Goal: Task Accomplishment & Management: Complete application form

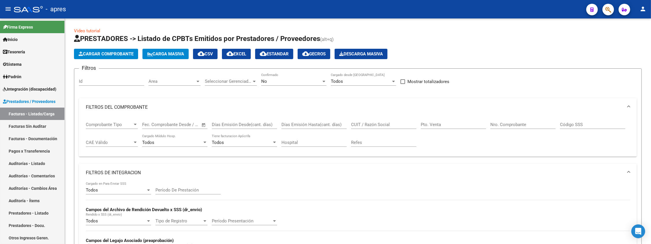
scroll to position [174, 0]
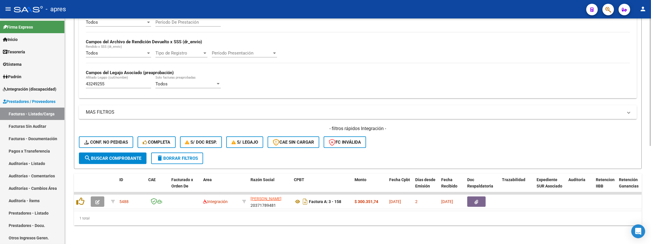
click at [71, 84] on div "Video tutorial PRESTADORES -> Listado de CPBTs Emitidos por Prestadores / Prove…" at bounding box center [358, 47] width 586 height 394
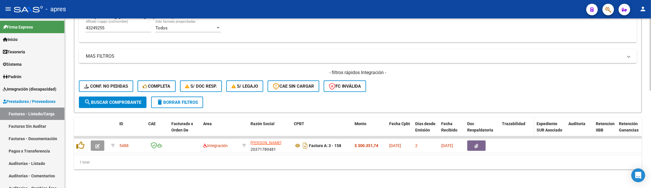
scroll to position [230, 0]
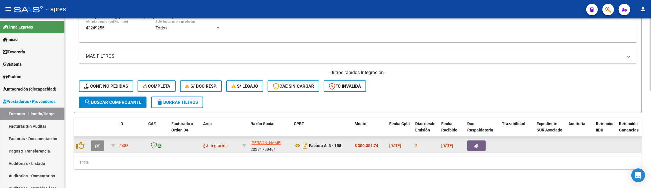
click at [97, 144] on icon "button" at bounding box center [97, 146] width 4 height 4
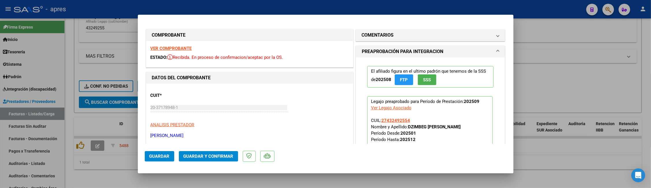
click at [185, 49] on strong "VER COMPROBANTE" at bounding box center [171, 48] width 41 height 5
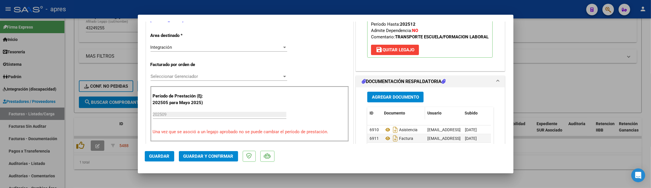
scroll to position [192, 0]
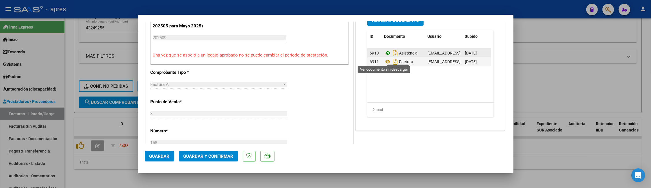
click at [384, 57] on icon at bounding box center [388, 53] width 8 height 7
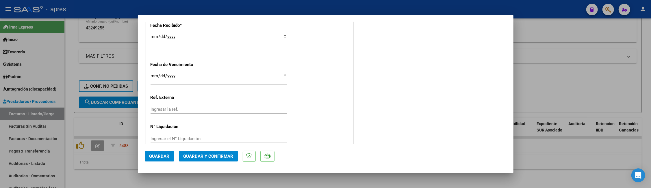
scroll to position [436, 0]
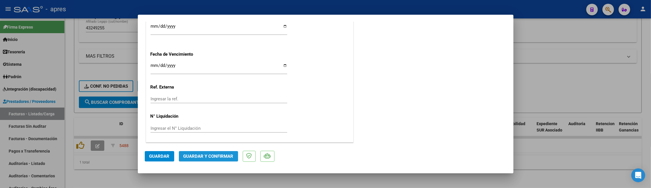
click at [230, 154] on span "Guardar y Confirmar" at bounding box center [208, 156] width 50 height 5
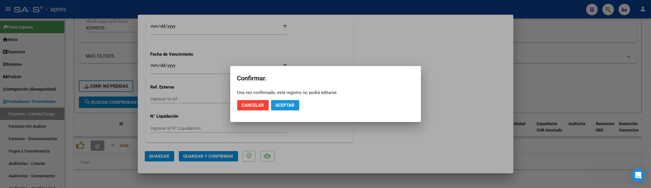
drag, startPoint x: 281, startPoint y: 103, endPoint x: 405, endPoint y: 3, distance: 159.0
click at [281, 103] on span "Aceptar" at bounding box center [285, 105] width 19 height 5
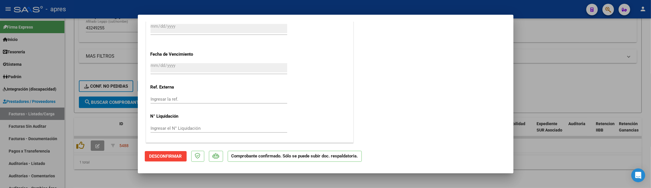
click at [92, 155] on div at bounding box center [325, 94] width 651 height 188
type input "$ 0,00"
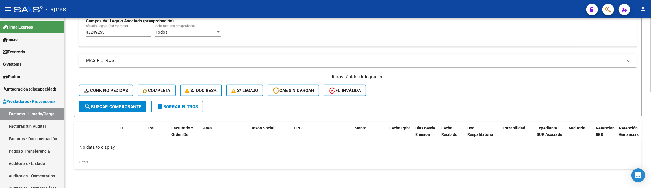
scroll to position [220, 0]
drag, startPoint x: 114, startPoint y: 34, endPoint x: -3, endPoint y: 31, distance: 117.9
click at [0, 31] on html "menu - apres person Firma Express Inicio Calendario SSS Instructivos Contacto O…" at bounding box center [325, 94] width 651 height 188
paste input "56868131"
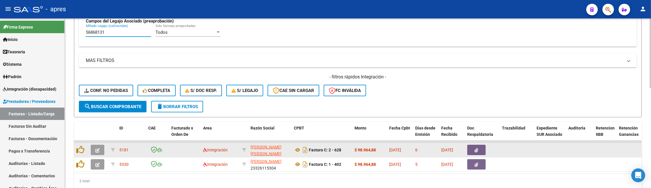
type input "56868131"
click at [94, 147] on button "button" at bounding box center [98, 150] width 14 height 10
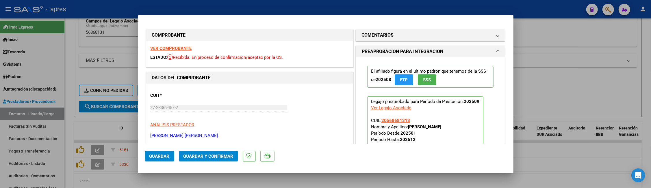
click at [184, 46] on strong "VER COMPROBANTE" at bounding box center [171, 48] width 41 height 5
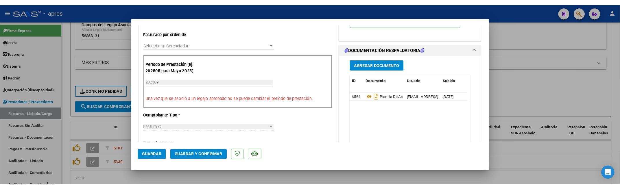
scroll to position [154, 0]
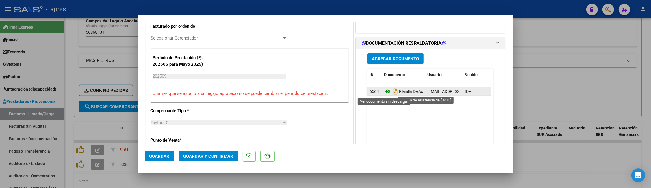
click at [388, 92] on icon at bounding box center [388, 91] width 8 height 7
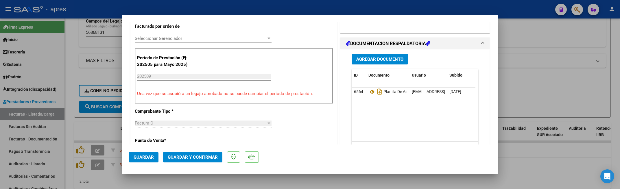
click at [372, 111] on datatable-body "6564 Planilla De Asistencia De Septiembre 2025 marciachaves80@gmail.com - Marci…" at bounding box center [413, 115] width 124 height 54
click at [342, 119] on div "Agregar Documento ID Documento Usuario Subido Acción 6564 Planilla De Asistenci…" at bounding box center [414, 109] width 149 height 120
drag, startPoint x: 348, startPoint y: 90, endPoint x: 362, endPoint y: 90, distance: 13.6
click at [362, 90] on datatable-body-cell "6564" at bounding box center [358, 92] width 14 height 8
click at [369, 123] on datatable-body "6564 Planilla De Asistencia De Septiembre 2025 marciachaves80@gmail.com - Marci…" at bounding box center [413, 115] width 124 height 54
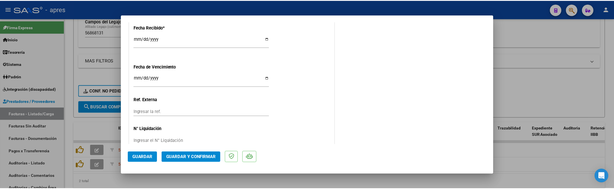
scroll to position [424, 0]
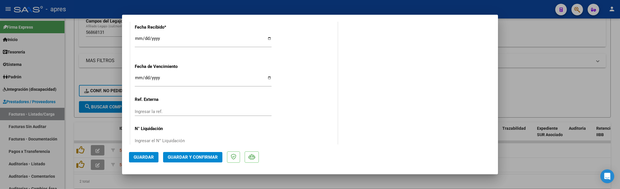
click at [139, 78] on input "Ingresar la fecha" at bounding box center [203, 79] width 137 height 9
type input "2025-10-11"
click at [215, 156] on span "Guardar y Confirmar" at bounding box center [193, 157] width 50 height 5
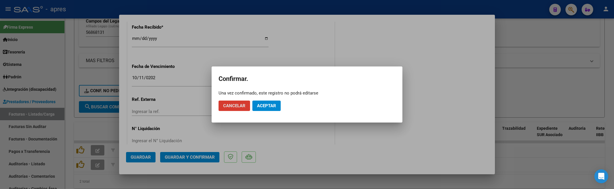
drag, startPoint x: 270, startPoint y: 105, endPoint x: 283, endPoint y: 88, distance: 21.5
click at [271, 103] on span "Aceptar" at bounding box center [266, 105] width 19 height 5
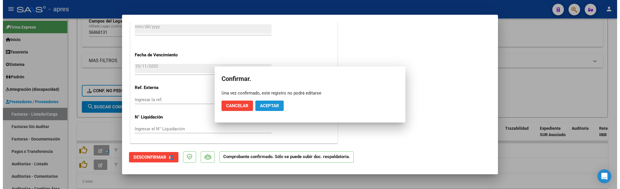
scroll to position [388, 0]
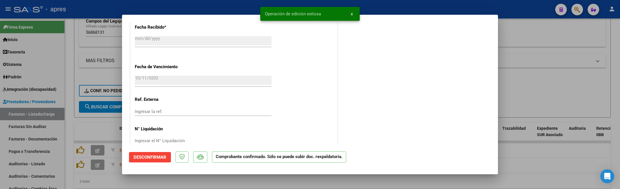
click at [118, 184] on div at bounding box center [310, 94] width 620 height 189
type input "$ 0,00"
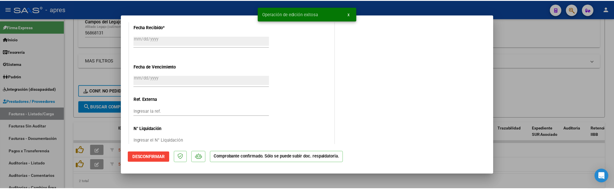
scroll to position [495, 0]
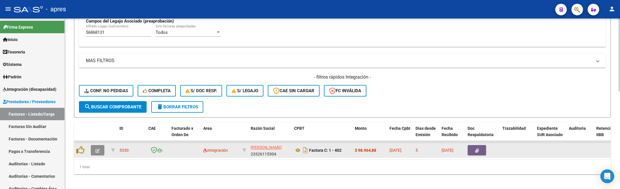
click at [102, 152] on button "button" at bounding box center [98, 150] width 14 height 10
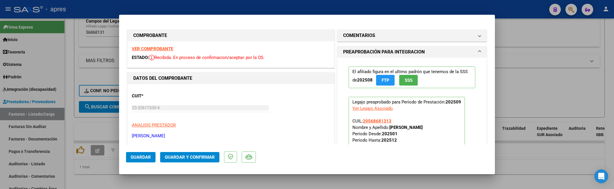
click at [170, 49] on strong "VER COMPROBANTE" at bounding box center [152, 48] width 41 height 5
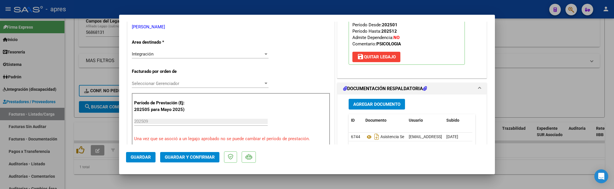
scroll to position [116, 0]
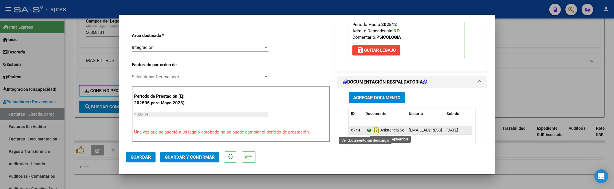
click at [366, 131] on icon at bounding box center [369, 130] width 8 height 7
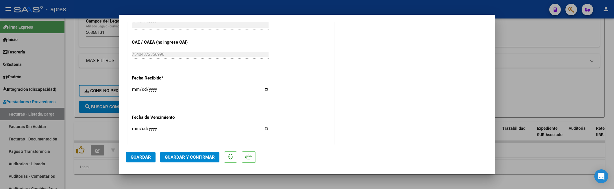
scroll to position [385, 0]
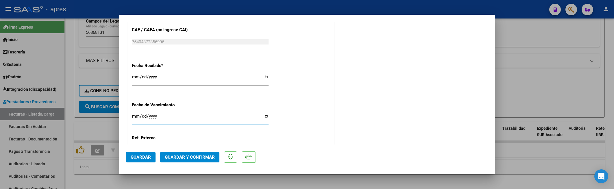
click at [134, 116] on input "Ingresar la fecha" at bounding box center [200, 118] width 137 height 9
type input "2025-10-12"
click at [185, 150] on mat-dialog-actions "Guardar Guardar y Confirmar" at bounding box center [307, 155] width 362 height 23
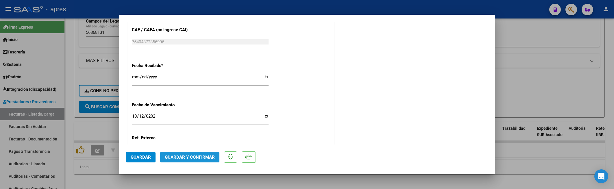
click at [188, 160] on button "Guardar y Confirmar" at bounding box center [189, 157] width 59 height 10
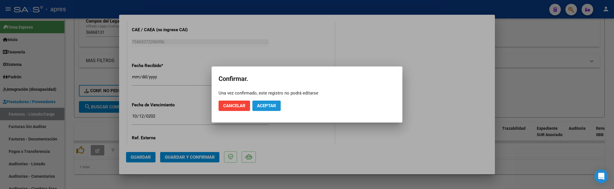
click at [273, 110] on button "Aceptar" at bounding box center [266, 106] width 28 height 10
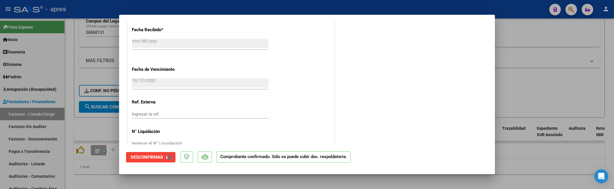
scroll to position [349, 0]
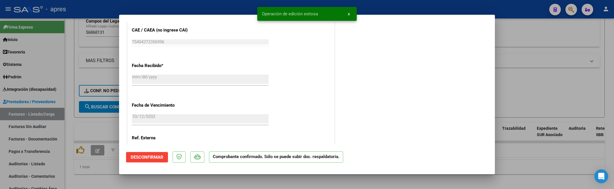
click at [99, 174] on div at bounding box center [307, 94] width 614 height 189
type input "$ 0,00"
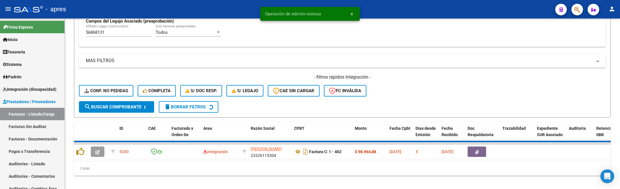
scroll to position [219, 0]
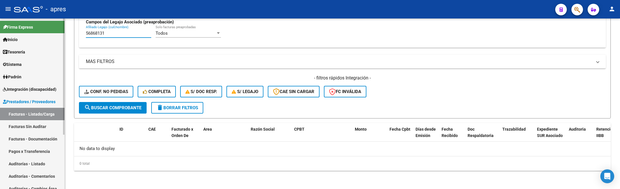
drag, startPoint x: 109, startPoint y: 34, endPoint x: 40, endPoint y: 41, distance: 68.5
click at [40, 41] on mat-sidenav-container "Firma Express Inicio Calendario SSS Instructivos Contacto OS Tesorería Extracto…" at bounding box center [310, 103] width 620 height 170
paste input "4058403"
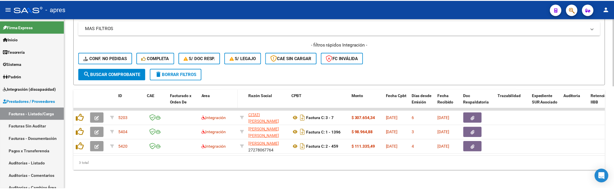
scroll to position [258, 0]
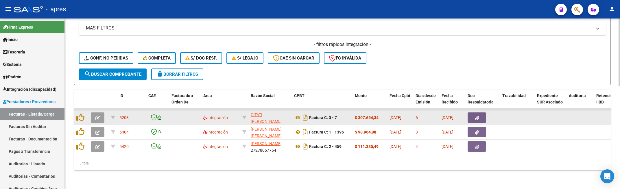
type input "54058403"
click at [91, 112] on button "button" at bounding box center [98, 117] width 14 height 10
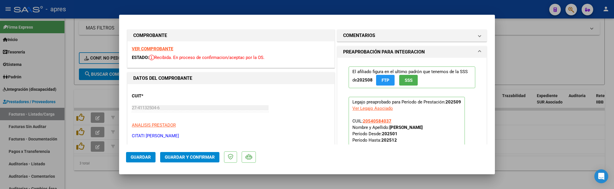
click at [147, 50] on strong "VER COMPROBANTE" at bounding box center [152, 48] width 41 height 5
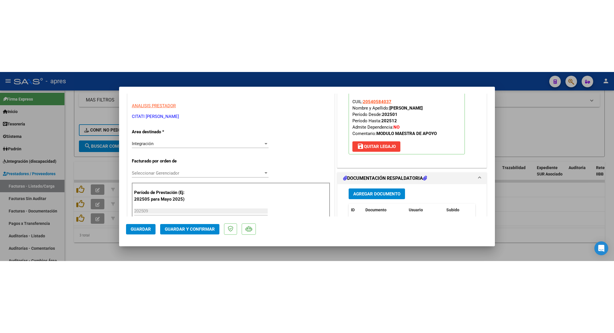
scroll to position [116, 0]
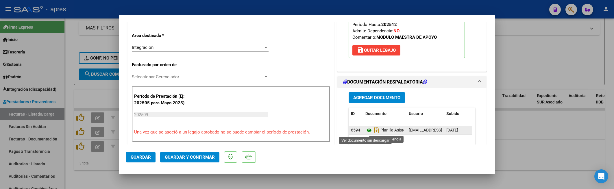
click at [365, 132] on icon at bounding box center [369, 130] width 8 height 7
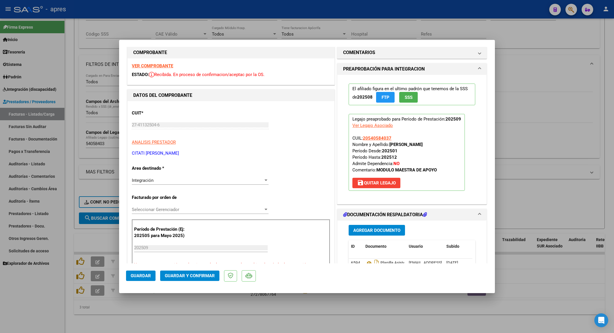
scroll to position [0, 0]
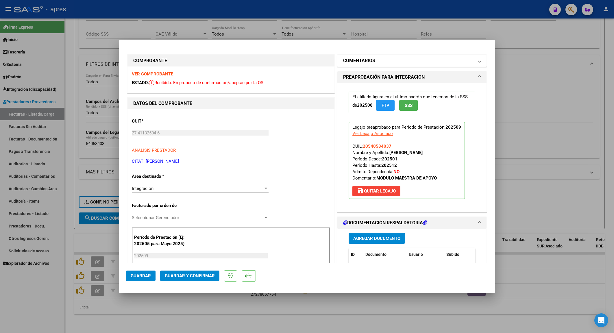
click at [383, 62] on mat-panel-title "COMENTARIOS" at bounding box center [408, 60] width 131 height 7
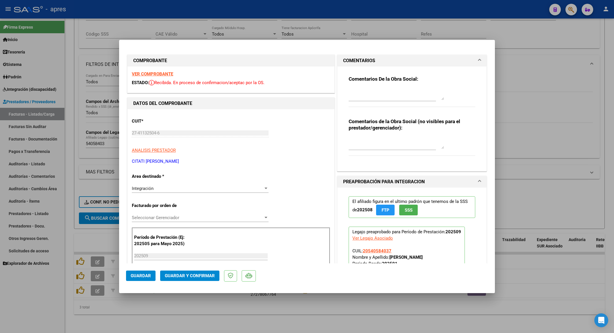
click at [383, 89] on textarea at bounding box center [395, 94] width 95 height 12
click at [348, 91] on textarea "FALTA SELLO EN PLANILLA DE ASISTENCIA" at bounding box center [395, 94] width 95 height 12
drag, startPoint x: 434, startPoint y: 90, endPoint x: 444, endPoint y: 68, distance: 24.3
click at [455, 82] on div "Comentarios De la Obra Social: 7/10 FALTA SELLO EN PLANILLA DE ASISTENCIA" at bounding box center [411, 94] width 127 height 37
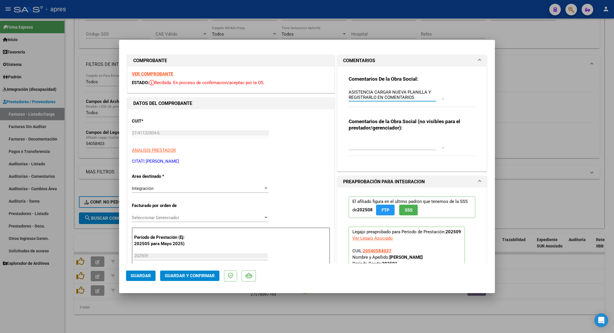
type textarea "7/10 FALTA SELLO EN PLANILLA DE ASISTENCIA CARGAR NUEVA PLANILLA Y REGISTRARLO …"
click at [147, 244] on span "Guardar" at bounding box center [141, 275] width 20 height 5
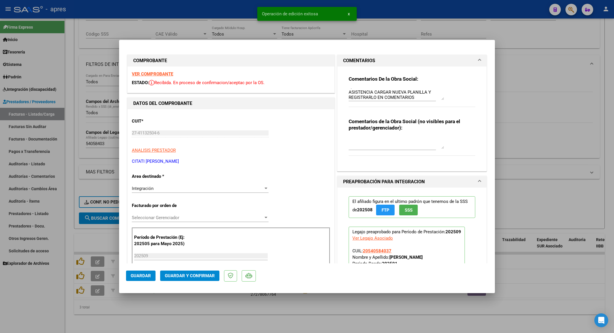
click at [125, 244] on div at bounding box center [307, 166] width 614 height 333
type input "$ 0,00"
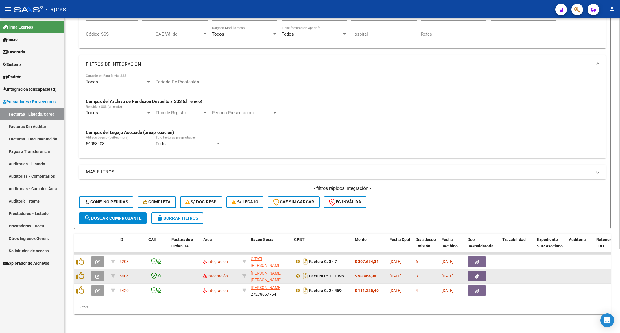
scroll to position [114, 0]
click at [94, 244] on button "button" at bounding box center [98, 276] width 14 height 10
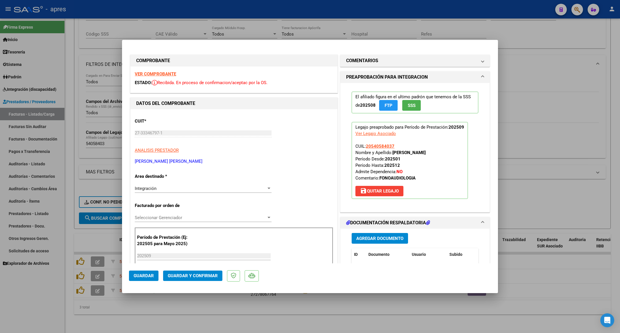
click at [165, 73] on strong "VER COMPROBANTE" at bounding box center [155, 73] width 41 height 5
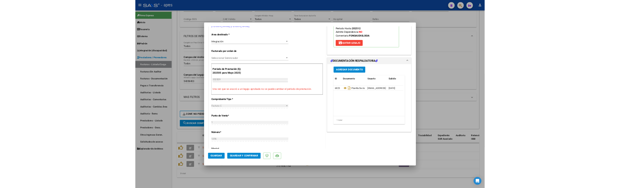
scroll to position [116, 0]
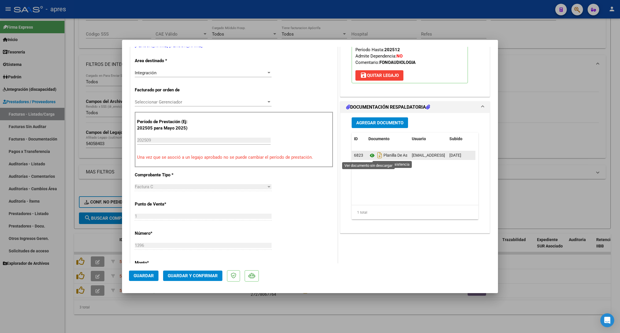
click at [371, 154] on icon at bounding box center [372, 155] width 8 height 7
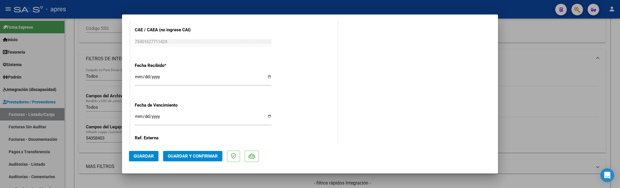
scroll to position [424, 0]
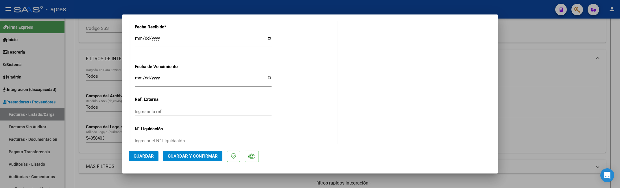
click at [135, 78] on input "2025-10-04" at bounding box center [203, 79] width 137 height 9
type input "2025-10-14"
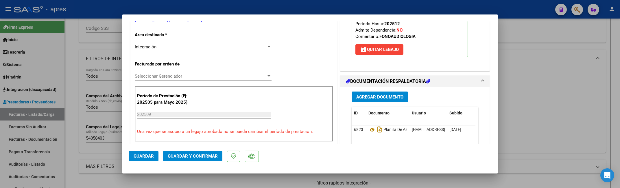
scroll to position [192, 0]
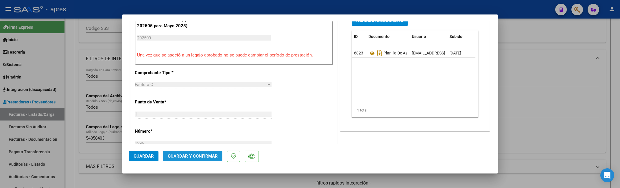
click at [188, 154] on span "Guardar y Confirmar" at bounding box center [193, 155] width 50 height 5
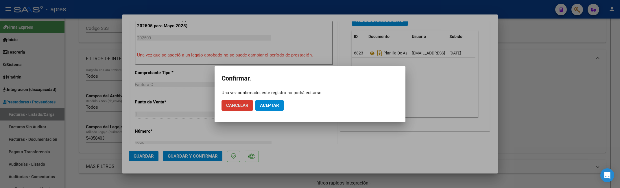
drag, startPoint x: 281, startPoint y: 100, endPoint x: 276, endPoint y: 103, distance: 5.7
click at [277, 102] on button "Aceptar" at bounding box center [269, 105] width 28 height 10
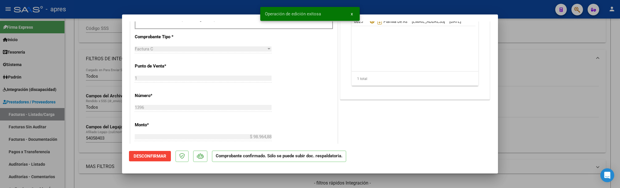
click at [148, 181] on div at bounding box center [310, 94] width 620 height 188
type input "$ 0,00"
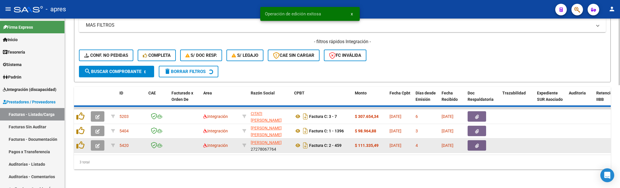
scroll to position [245, 0]
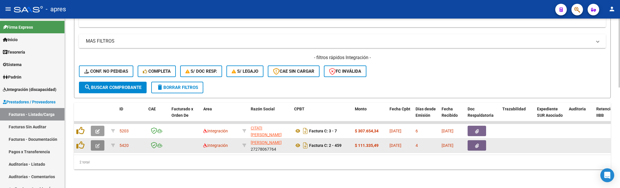
click at [97, 142] on button "button" at bounding box center [98, 145] width 14 height 10
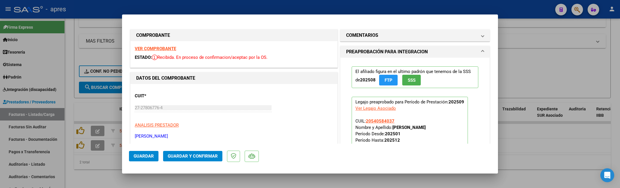
click at [164, 49] on strong "VER COMPROBANTE" at bounding box center [155, 48] width 41 height 5
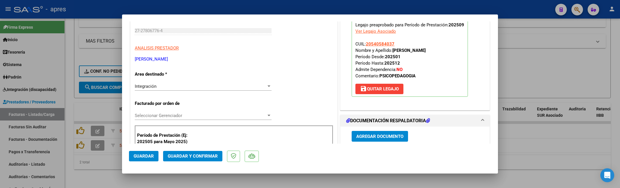
scroll to position [116, 0]
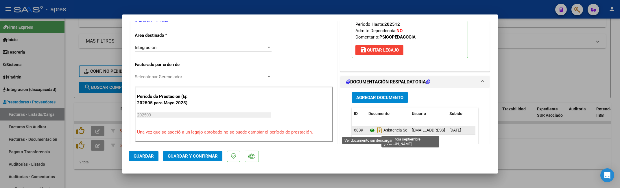
click at [368, 130] on icon at bounding box center [372, 130] width 8 height 7
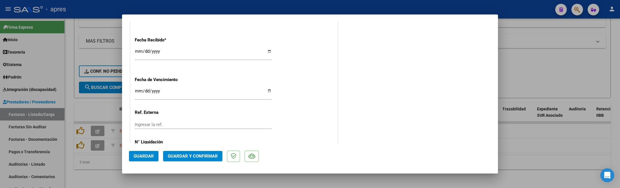
scroll to position [437, 0]
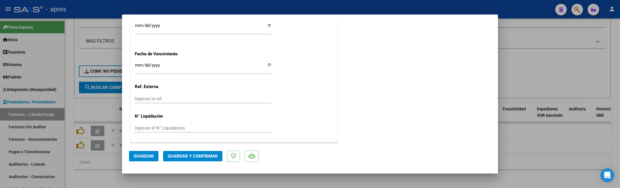
click at [207, 154] on span "Guardar y Confirmar" at bounding box center [193, 155] width 50 height 5
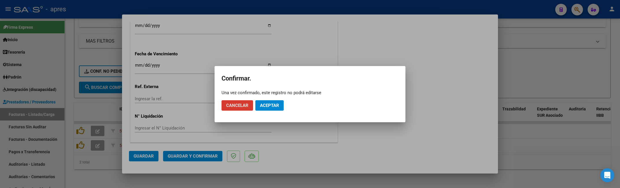
click at [268, 105] on span "Aceptar" at bounding box center [269, 105] width 19 height 5
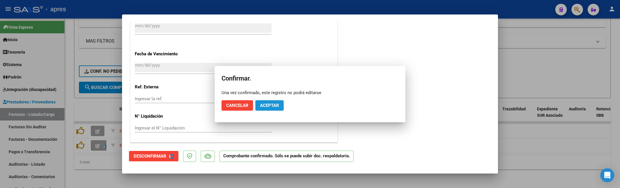
scroll to position [401, 0]
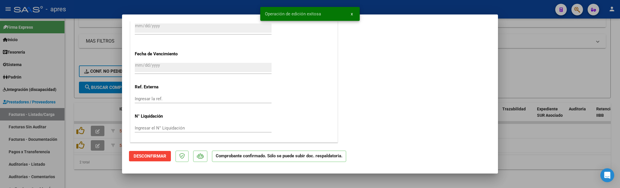
click at [113, 177] on div at bounding box center [310, 94] width 620 height 188
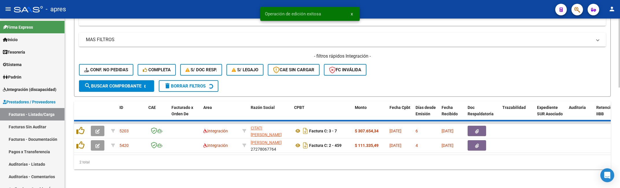
scroll to position [231, 0]
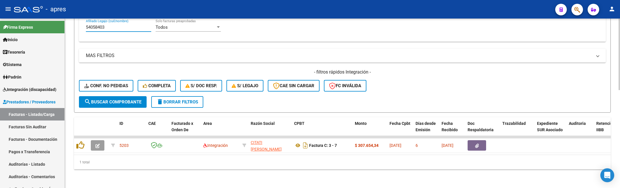
click at [112, 25] on input "54058403" at bounding box center [118, 27] width 65 height 5
paste input "5947386"
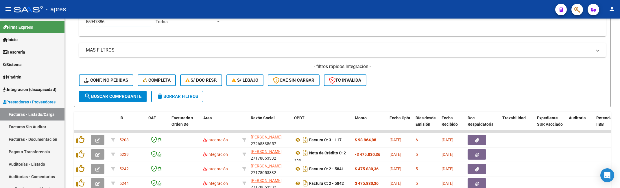
type input "55947386"
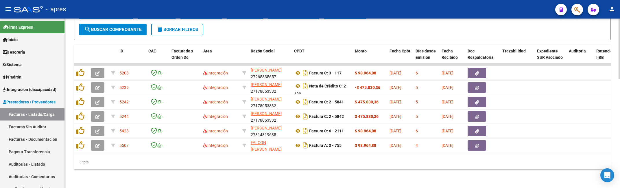
scroll to position [303, 0]
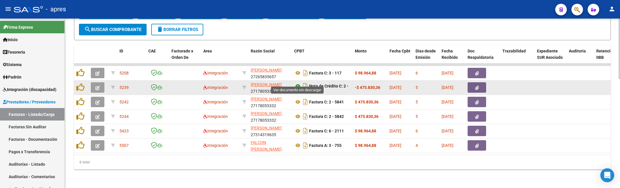
click at [296, 82] on icon at bounding box center [298, 85] width 8 height 7
click at [101, 82] on button "button" at bounding box center [98, 87] width 14 height 10
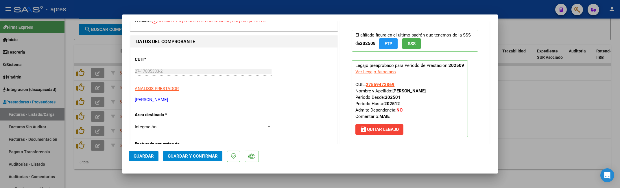
scroll to position [77, 0]
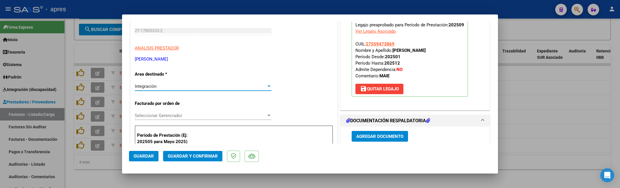
click at [207, 86] on div "Integración" at bounding box center [200, 86] width 131 height 5
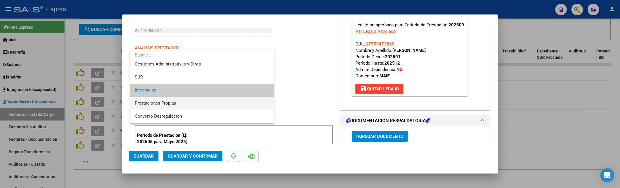
scroll to position [56, 0]
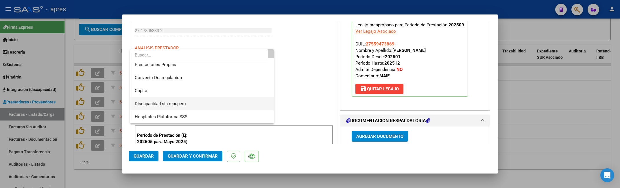
click at [197, 101] on span "Discapacidad sin recupero" at bounding box center [202, 103] width 134 height 13
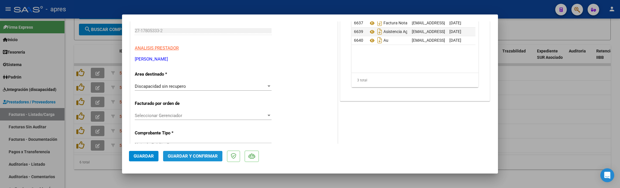
click at [178, 159] on button "Guardar y Confirmar" at bounding box center [192, 156] width 59 height 10
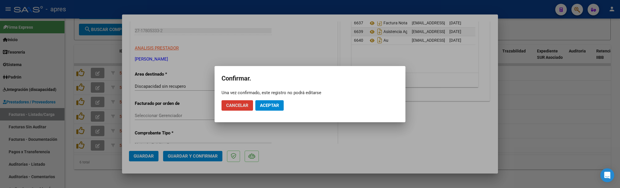
click at [281, 105] on button "Aceptar" at bounding box center [269, 105] width 28 height 10
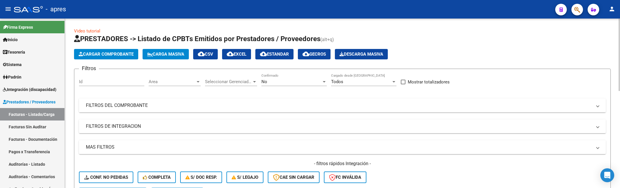
click at [132, 104] on mat-panel-title "FILTROS DEL COMPROBANTE" at bounding box center [339, 105] width 506 height 6
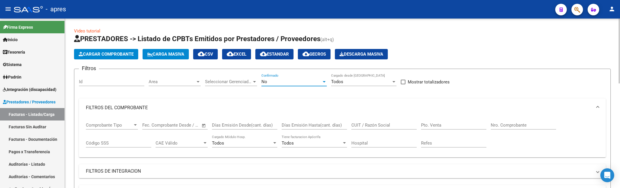
click at [287, 82] on div "No" at bounding box center [291, 81] width 60 height 5
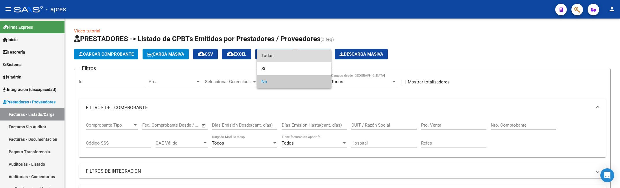
click at [289, 57] on span "Todos" at bounding box center [293, 55] width 65 height 13
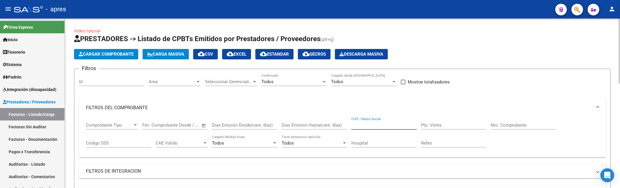
click at [394, 124] on input "CUIT / Razón Social" at bounding box center [383, 124] width 65 height 5
paste input "55947386"
type input "5"
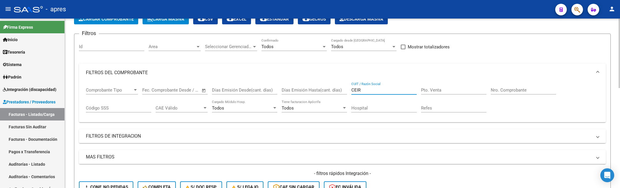
scroll to position [16, 0]
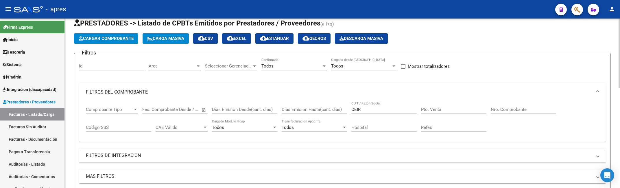
click at [368, 105] on div "CEIR CUIT / Razón Social" at bounding box center [383, 107] width 65 height 12
drag, startPoint x: 370, startPoint y: 111, endPoint x: 316, endPoint y: 109, distance: 53.8
click at [323, 112] on div "Comprobante Tipo Comprobante Tipo Fecha inicio – Fecha fin Fec. Comprobante Des…" at bounding box center [342, 119] width 513 height 36
type input "A"
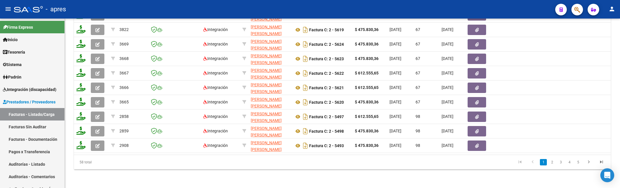
scroll to position [231, 0]
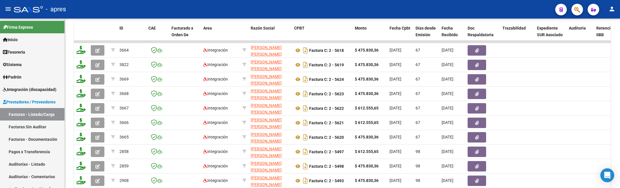
type input "[PERSON_NAME]"
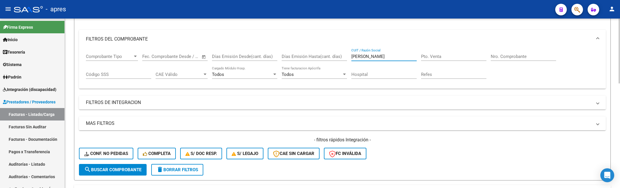
scroll to position [0, 0]
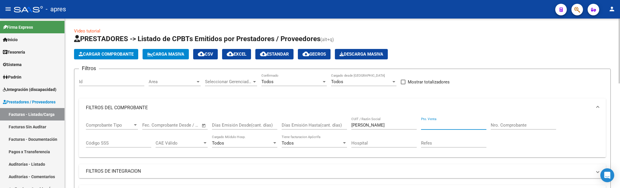
click at [450, 122] on input "Pto. Venta" at bounding box center [453, 124] width 65 height 5
click at [517, 126] on input "Nro. Comprobante" at bounding box center [522, 124] width 65 height 5
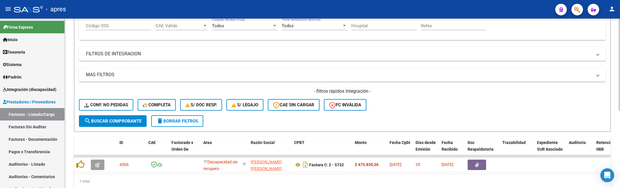
scroll to position [142, 0]
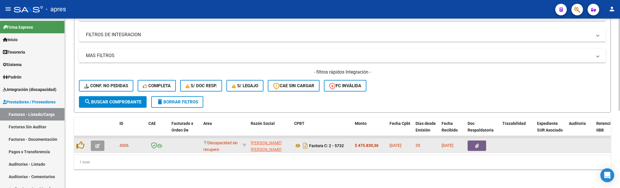
type input "5732"
click at [98, 143] on icon "button" at bounding box center [97, 145] width 4 height 4
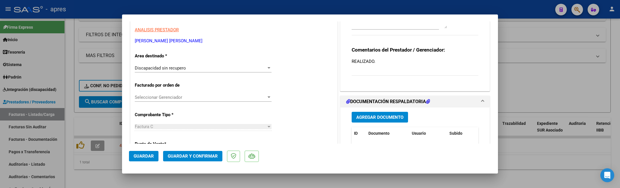
scroll to position [116, 0]
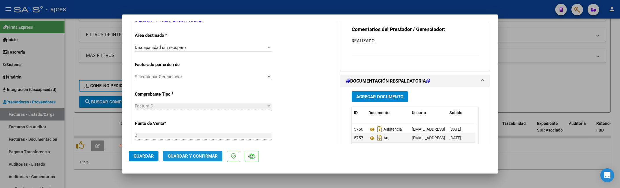
click at [194, 155] on span "Guardar y Confirmar" at bounding box center [193, 155] width 50 height 5
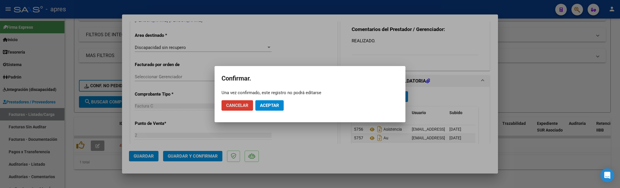
click at [259, 104] on button "Aceptar" at bounding box center [269, 105] width 28 height 10
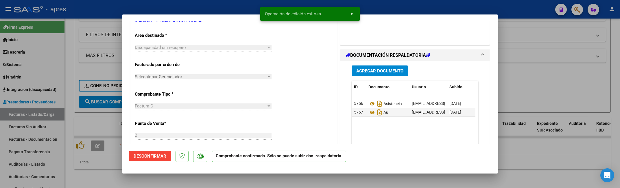
click at [113, 176] on div at bounding box center [310, 94] width 620 height 188
type input "$ 0,00"
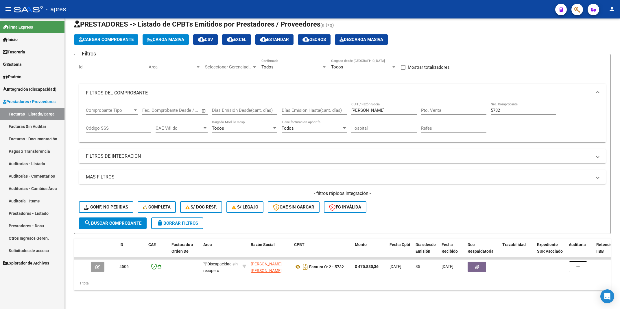
scroll to position [20, 0]
